Goal: Task Accomplishment & Management: Manage account settings

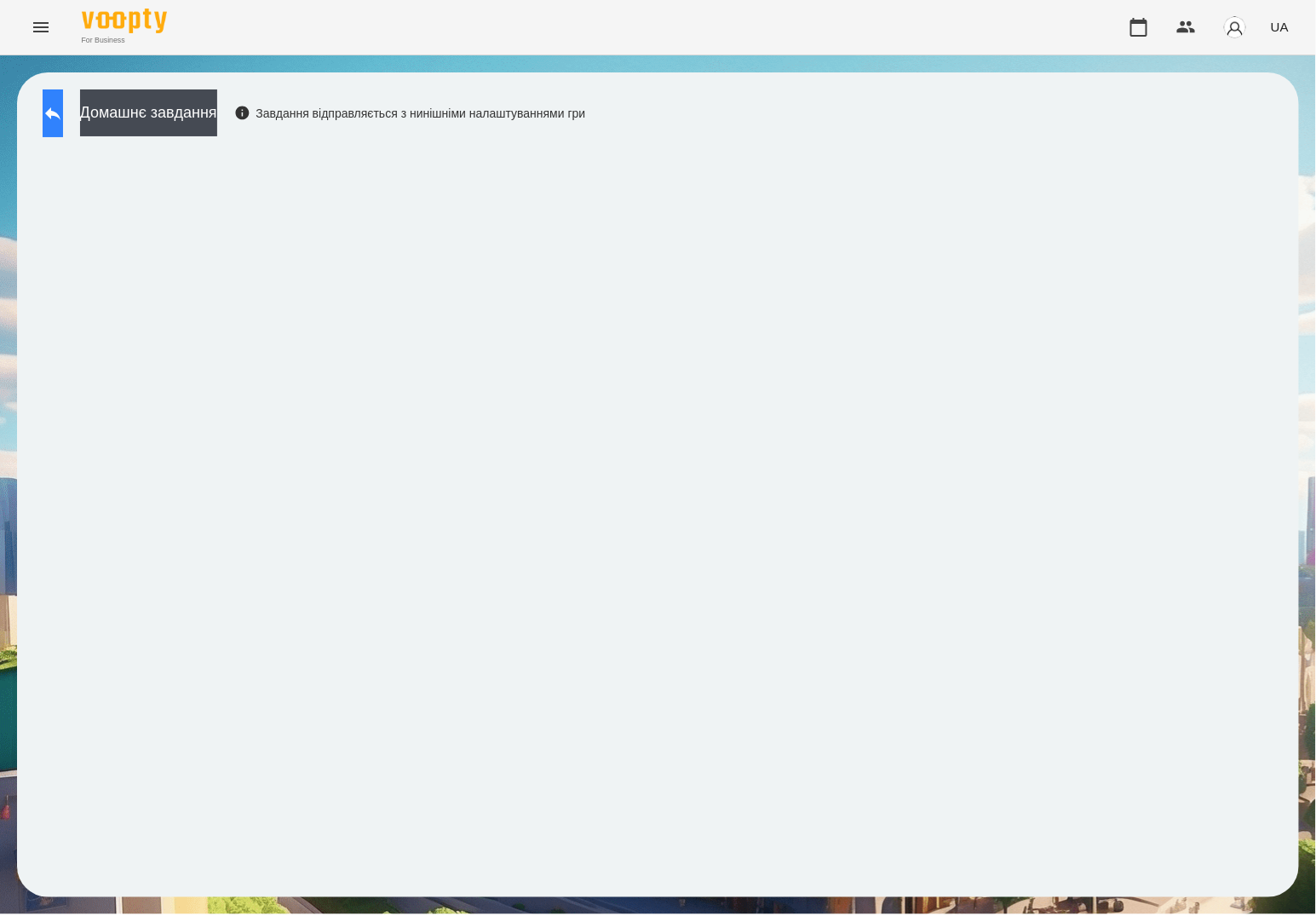
click at [63, 109] on icon at bounding box center [52, 112] width 20 height 20
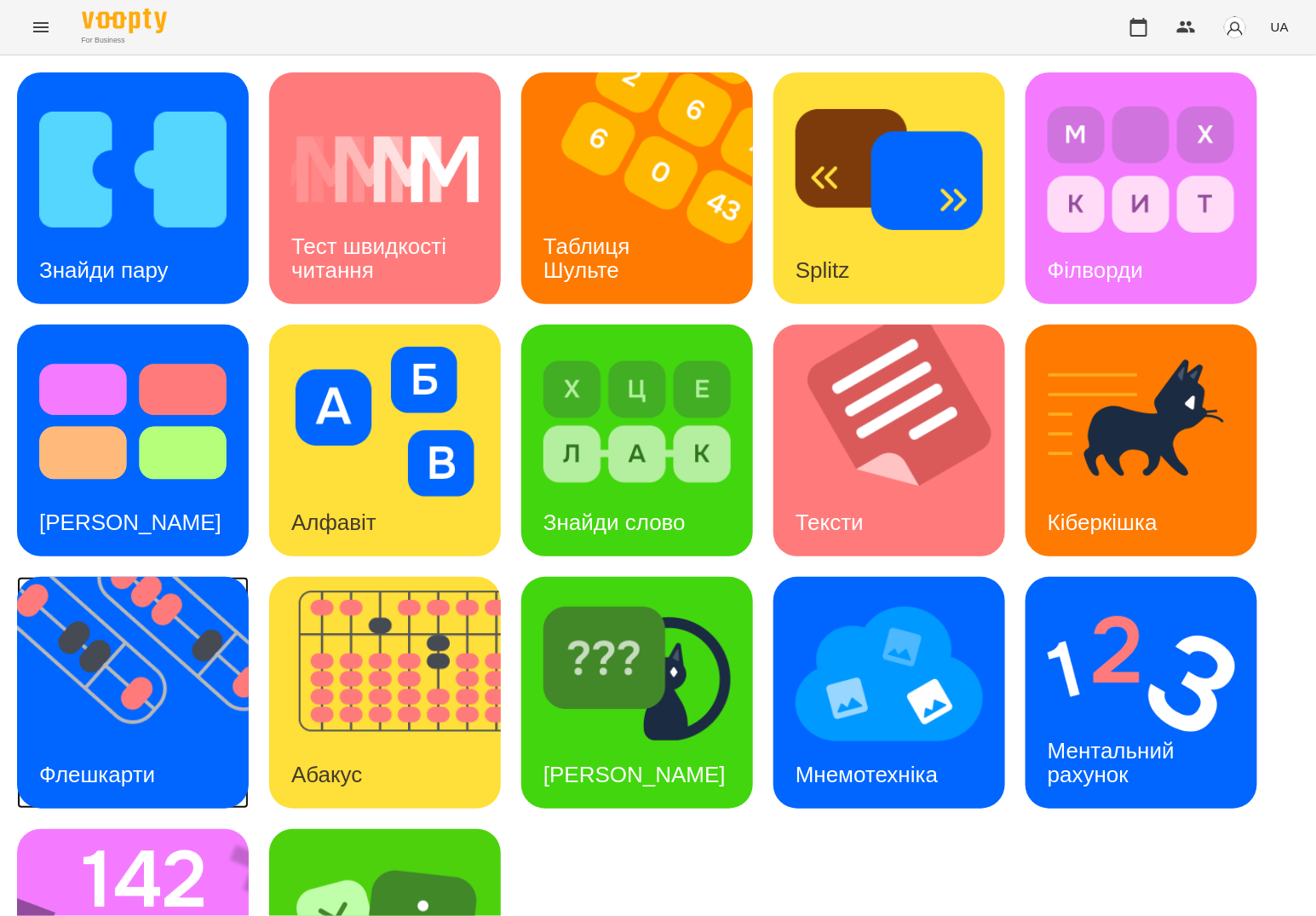
click at [130, 751] on div "Флешкарти" at bounding box center [97, 775] width 161 height 67
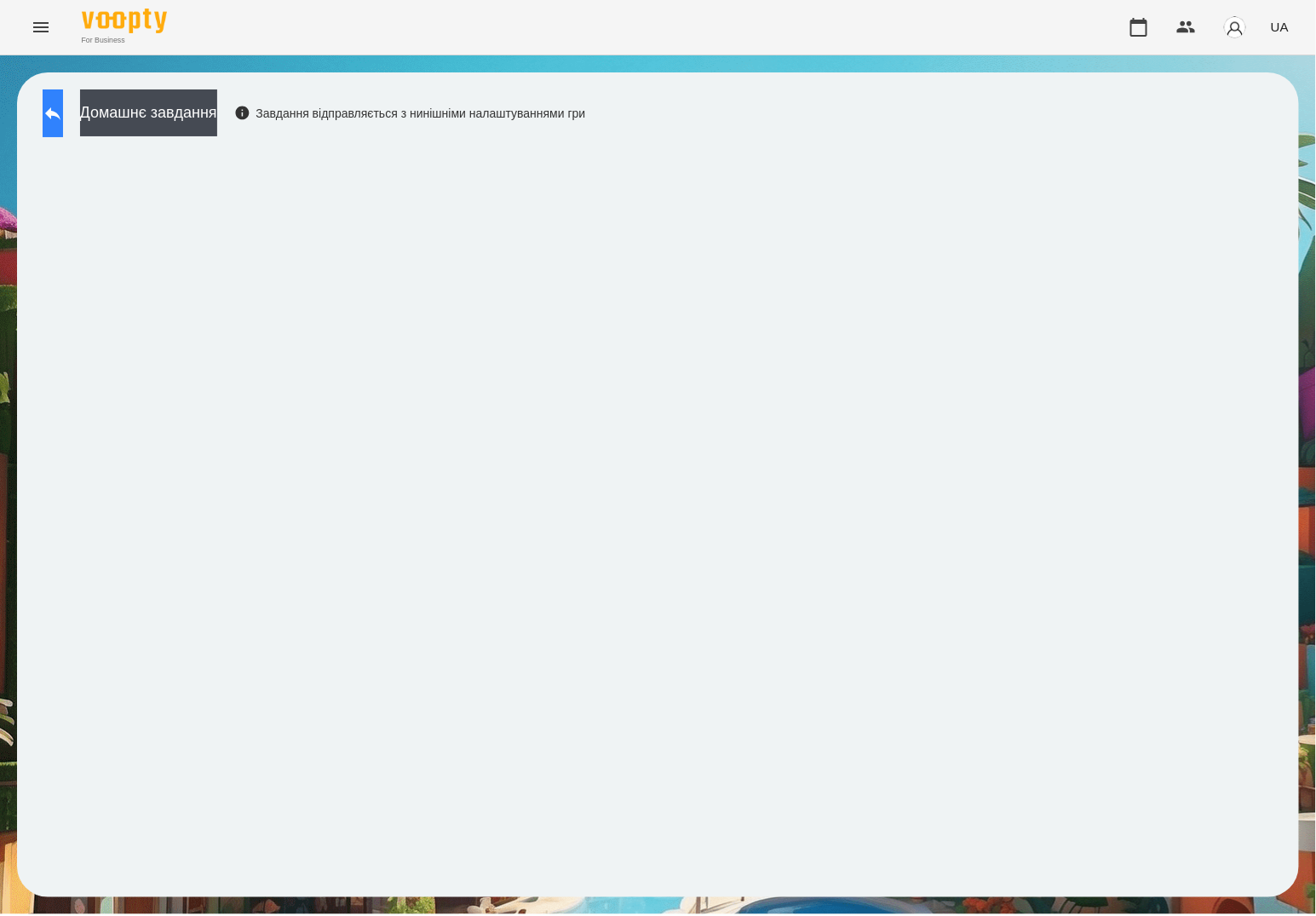
click at [63, 112] on button at bounding box center [52, 113] width 20 height 48
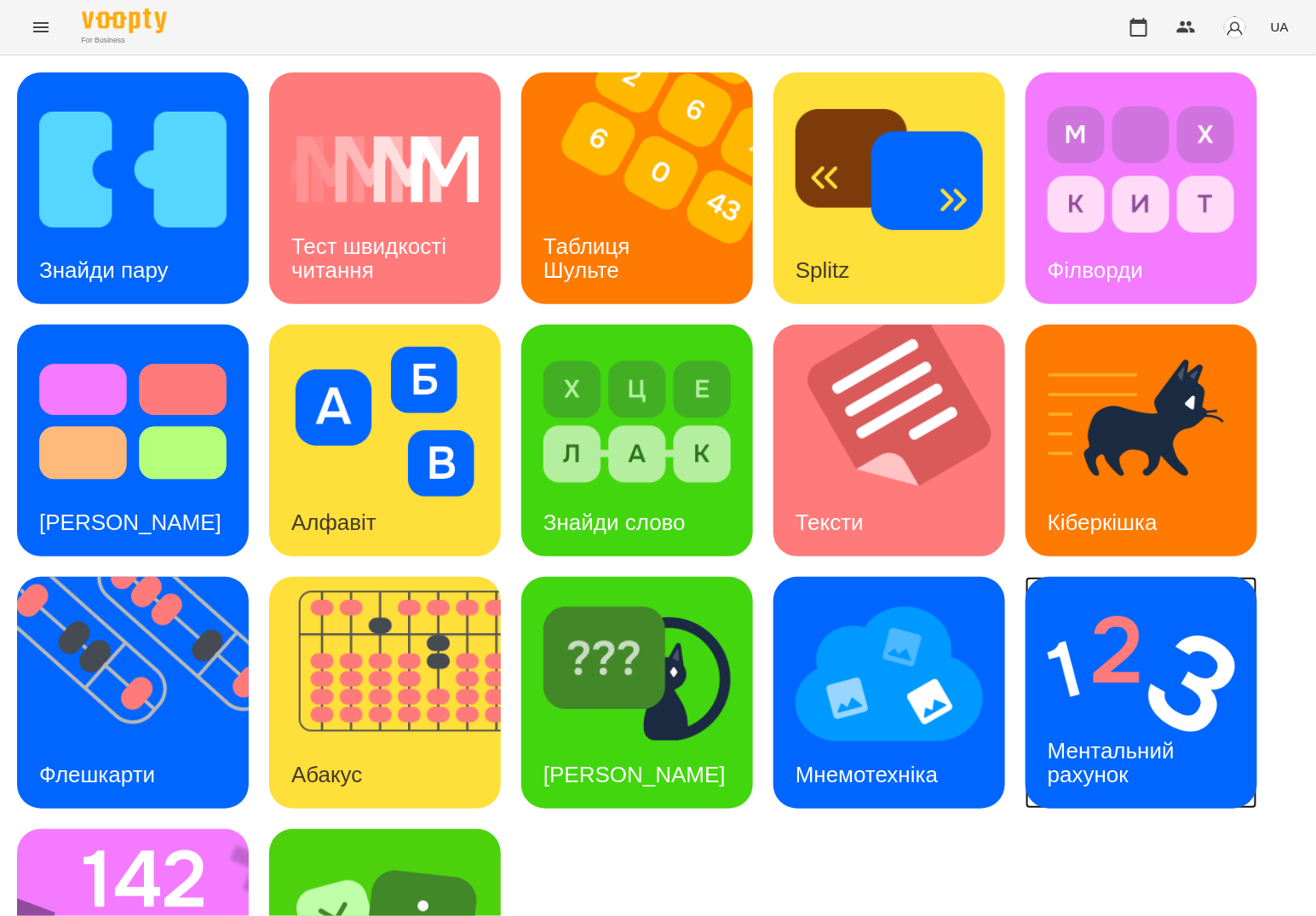
click at [1048, 690] on img at bounding box center [1141, 674] width 187 height 150
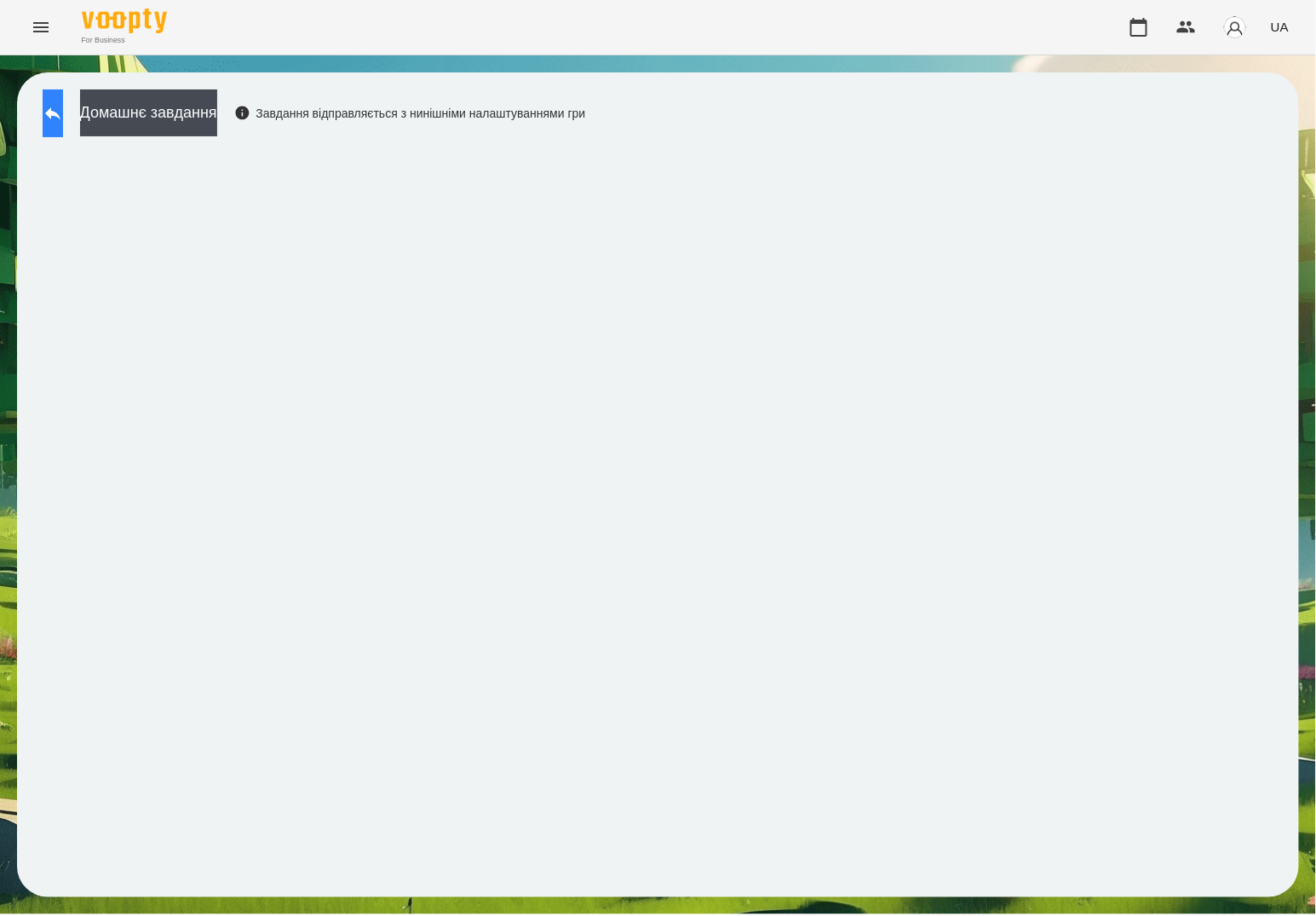
click at [63, 125] on button at bounding box center [52, 113] width 20 height 48
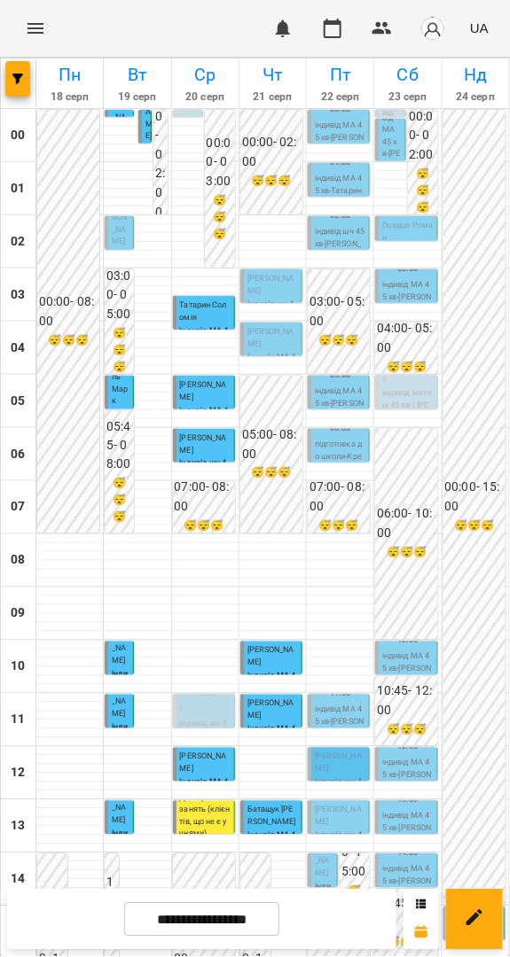
click at [331, 136] on p "індивід МА 45 хв - Амелія Ставніча" at bounding box center [340, 138] width 51 height 36
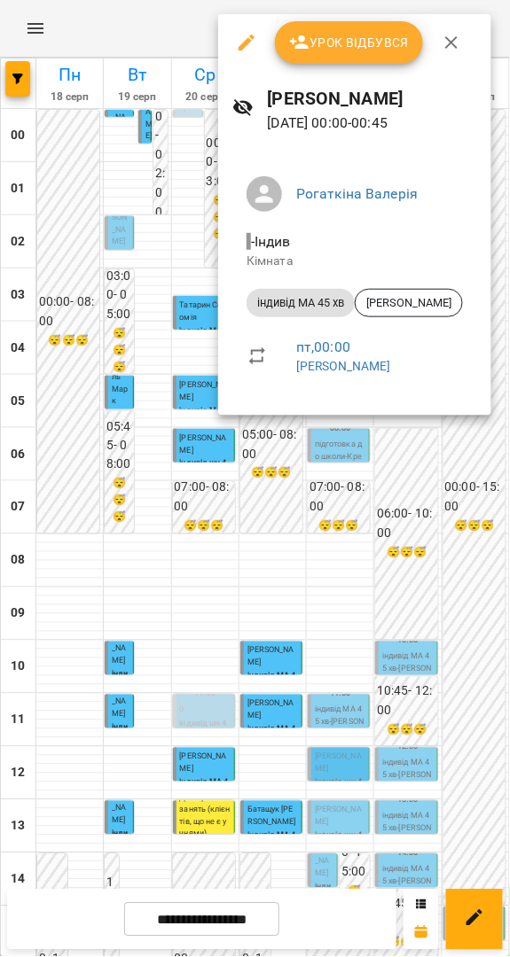
click at [377, 525] on div at bounding box center [255, 478] width 510 height 957
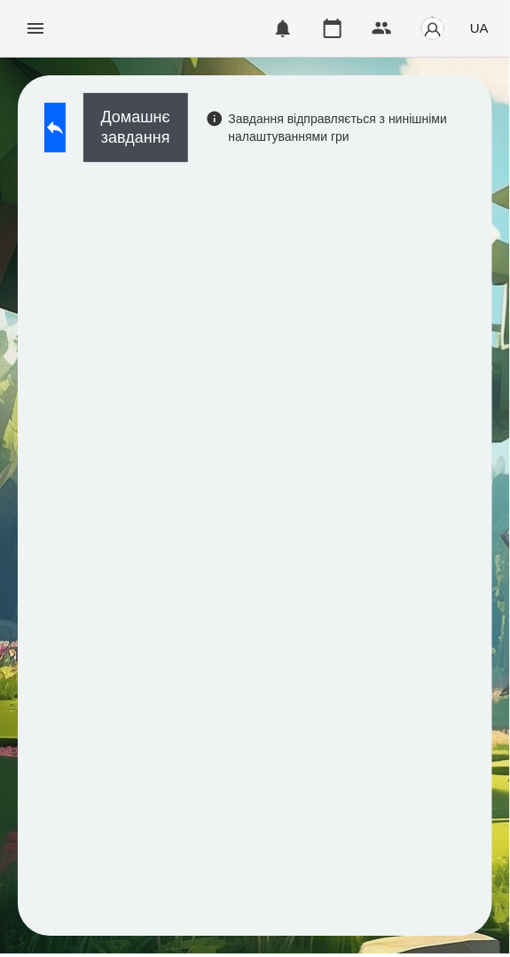
click at [43, 29] on icon "Menu" at bounding box center [35, 28] width 21 height 21
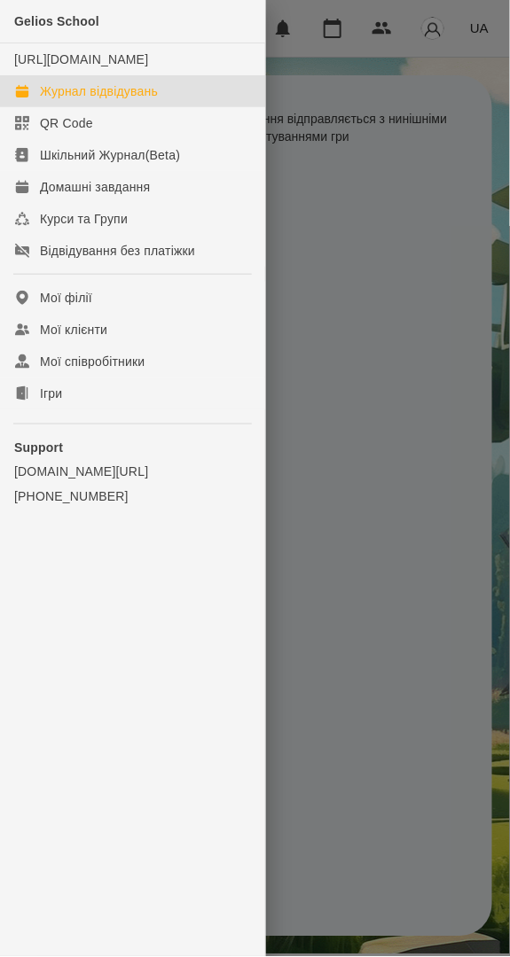
click at [132, 100] on div "Журнал відвідувань" at bounding box center [99, 91] width 118 height 18
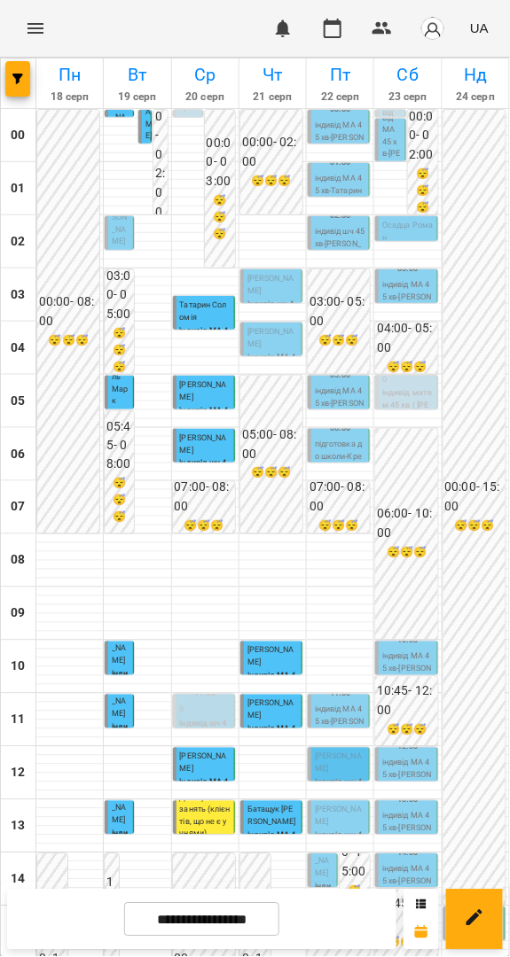
click at [321, 120] on p "індивід МА 45 хв - Амелія Ставніча" at bounding box center [340, 138] width 51 height 36
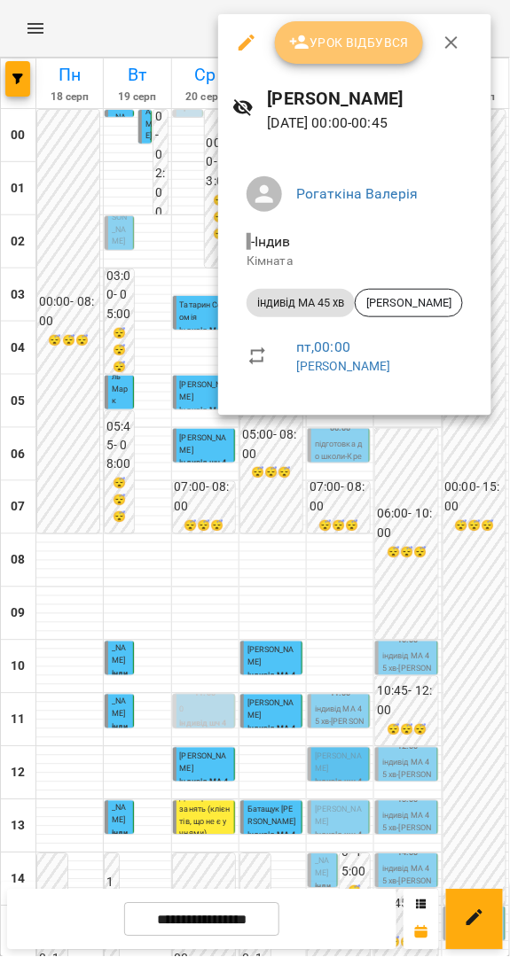
click at [360, 48] on span "Урок відбувся" at bounding box center [349, 42] width 121 height 21
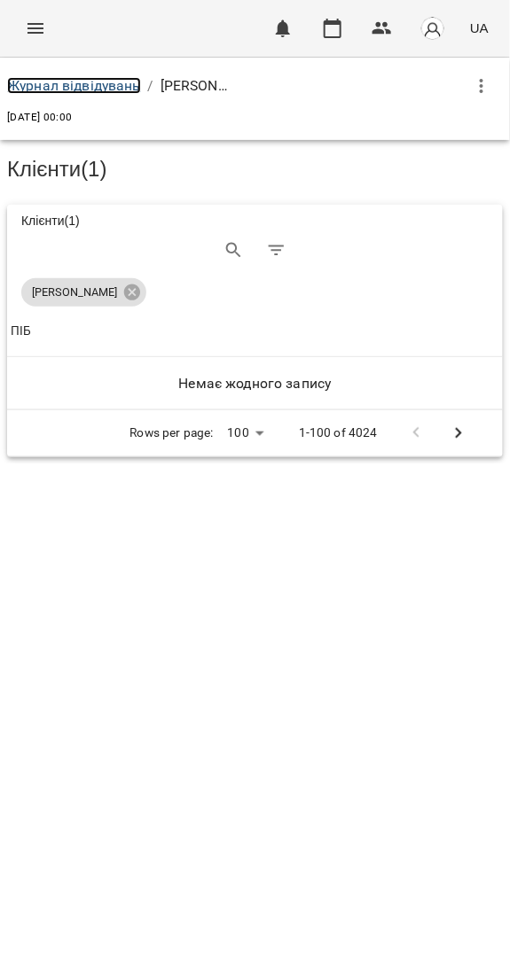
click at [103, 85] on link "Журнал відвідувань" at bounding box center [74, 85] width 134 height 17
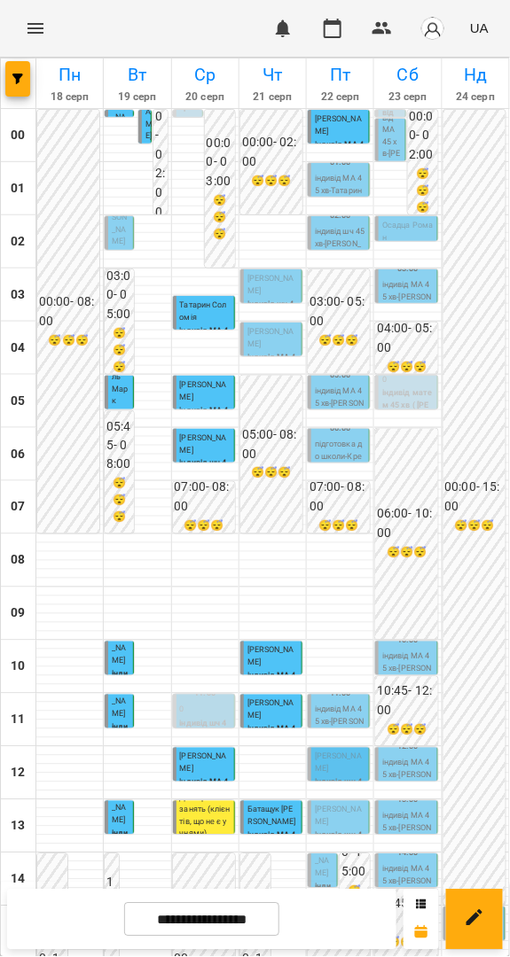
click at [346, 129] on p "[PERSON_NAME]" at bounding box center [340, 125] width 51 height 24
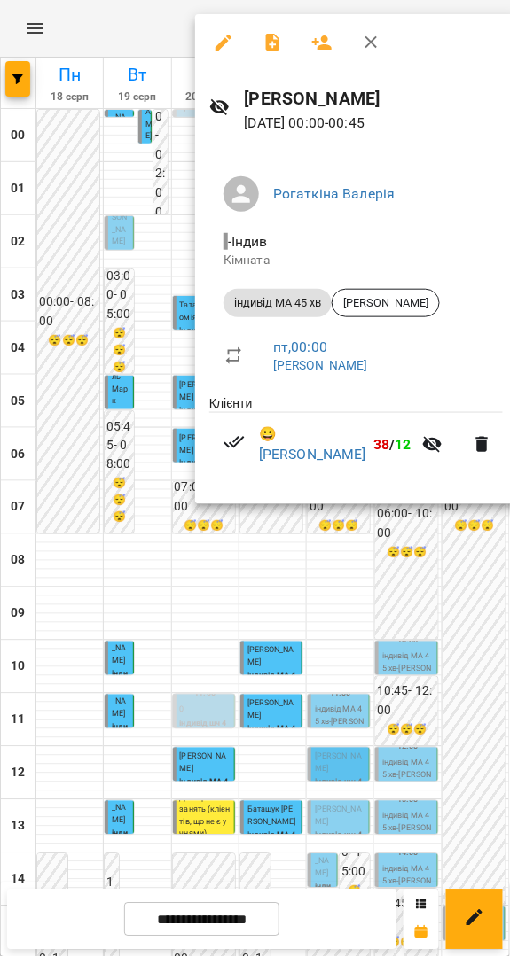
click at [388, 548] on div at bounding box center [255, 478] width 510 height 957
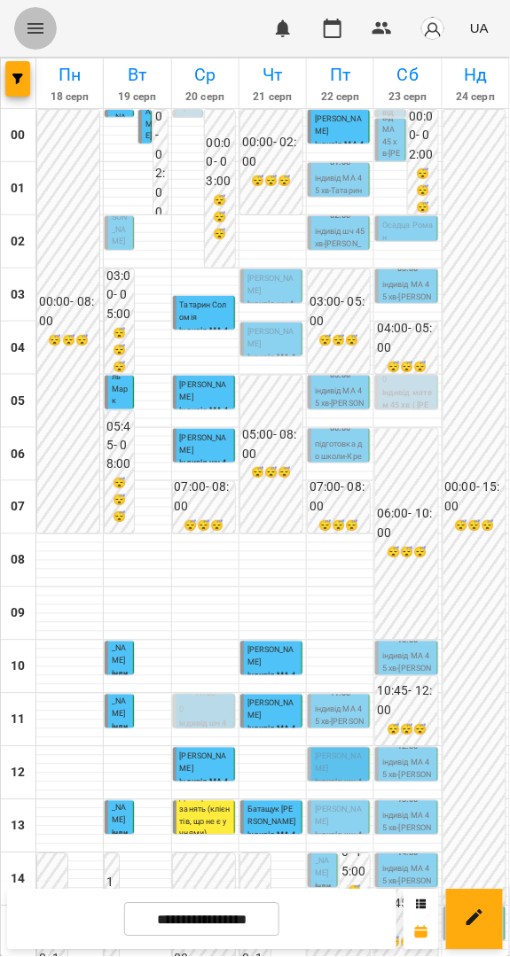
click at [27, 26] on icon "Menu" at bounding box center [35, 28] width 21 height 21
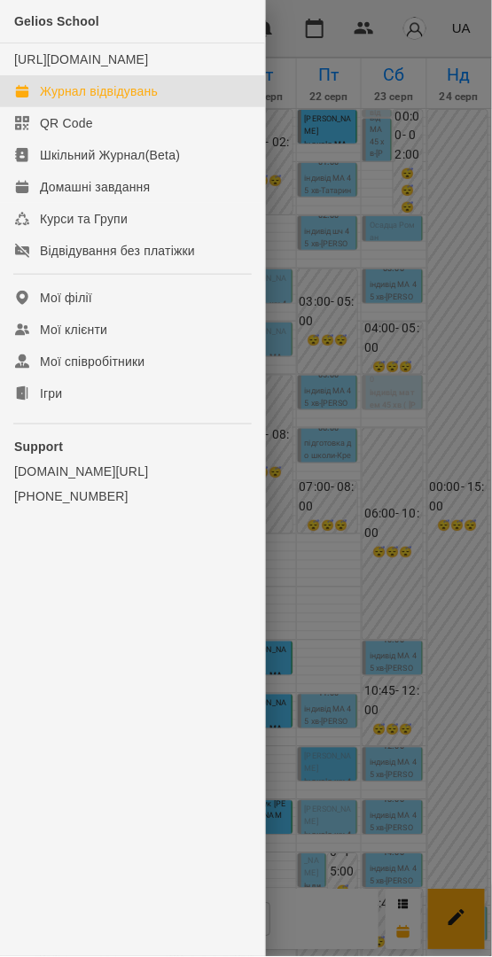
click at [416, 154] on div at bounding box center [246, 478] width 492 height 957
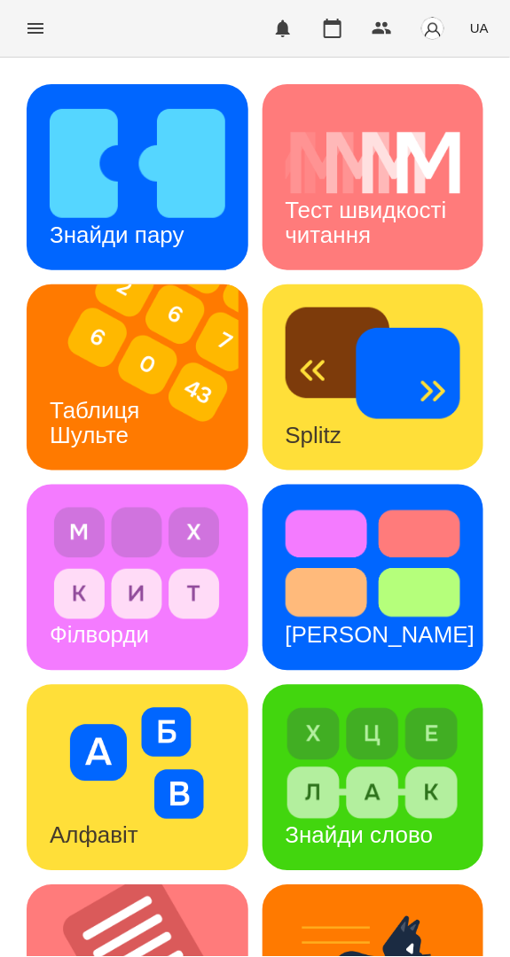
scroll to position [552, 0]
